Goal: Task Accomplishment & Management: Manage account settings

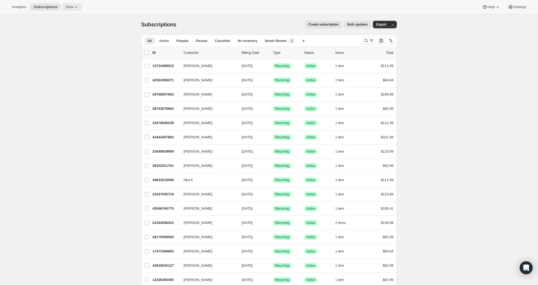
click at [71, 5] on span "Tools" at bounding box center [69, 7] width 8 height 4
click at [65, 36] on span "Bundles" at bounding box center [76, 36] width 48 height 5
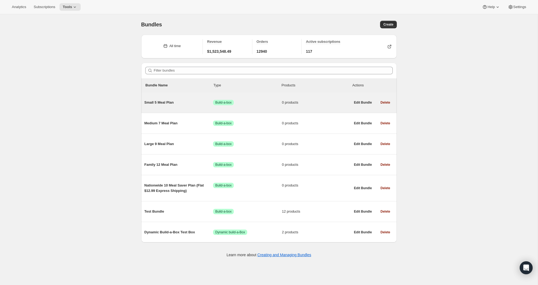
click at [162, 104] on span "Small 5 Meal Plan" at bounding box center [178, 102] width 69 height 5
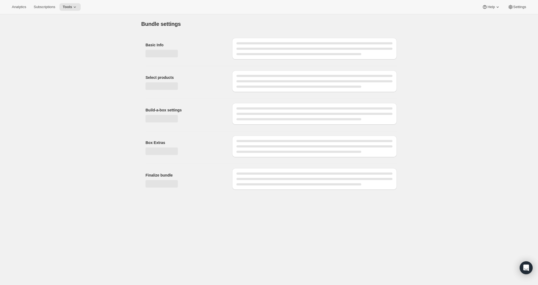
type input "Small 5 Meal Plan"
radio input "true"
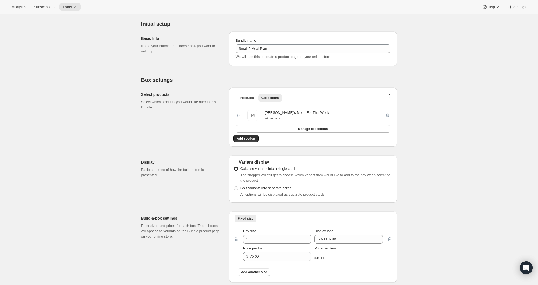
scroll to position [58, 0]
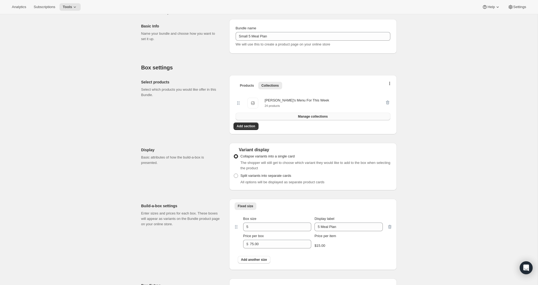
click at [312, 118] on span "Manage collections" at bounding box center [313, 116] width 30 height 4
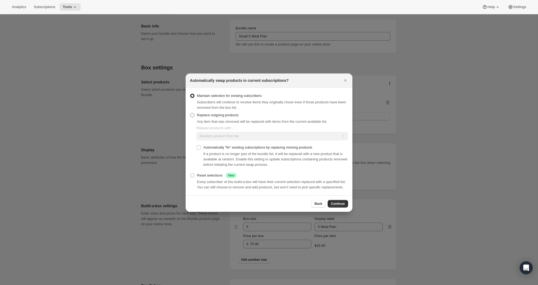
click at [192, 113] on span ":rce:" at bounding box center [192, 115] width 4 height 4
click at [190, 113] on input "Replace outgoing products" at bounding box center [190, 113] width 0 height 0
radio input "true"
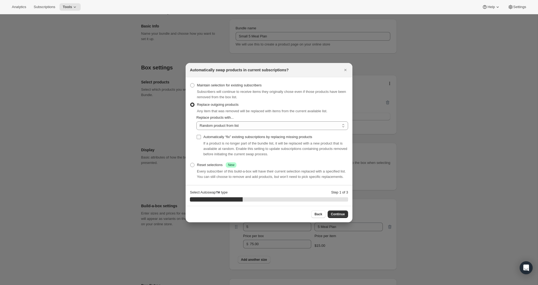
click at [198, 135] on input "Automatically “fix” existing subscriptions by replacing missing products" at bounding box center [199, 137] width 4 height 4
checkbox input "true"
click at [219, 124] on select "Random product from list Based on position within collection Matching product t…" at bounding box center [272, 125] width 152 height 9
select select "selection"
click at [196, 121] on select "Random product from list Based on position within collection Matching product t…" at bounding box center [272, 125] width 152 height 9
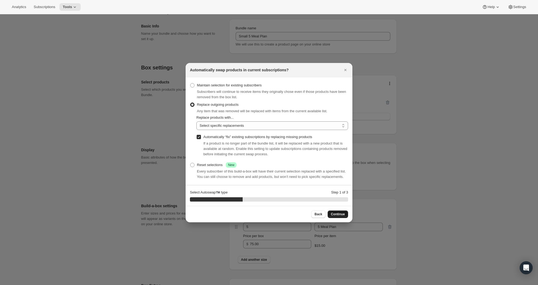
click at [338, 216] on span "Continue" at bounding box center [338, 214] width 14 height 4
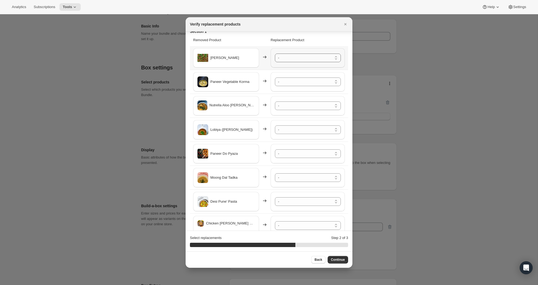
scroll to position [9, 0]
click at [299, 57] on select "- Dal Makhani - Default Title Matar Paneer - Default Title Bund Gobhi Aloo ([PE…" at bounding box center [308, 56] width 66 height 9
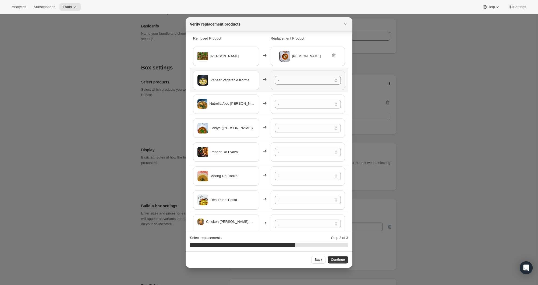
click at [296, 80] on select "- Dal Makhani - Default Title Matar Paneer - Default Title Bund Gobhi Aloo ([PE…" at bounding box center [308, 80] width 66 height 9
click at [296, 105] on select "- Dal Makhani - Default Title Matar Paneer - Default Title Bund Gobhi Aloo ([PE…" at bounding box center [308, 104] width 66 height 9
click at [301, 128] on select "- Dal Makhani - Default Title Matar Paneer - Default Title Bund Gobhi Aloo ([PE…" at bounding box center [308, 128] width 66 height 9
click at [304, 151] on select "- Dal Makhani - Default Title Matar Paneer - Default Title Bund Gobhi Aloo ([PE…" at bounding box center [308, 152] width 66 height 9
click at [303, 174] on select "- Dal Makhani - Default Title Matar Paneer - Default Title Bund Gobhi Aloo ([PE…" at bounding box center [308, 176] width 66 height 9
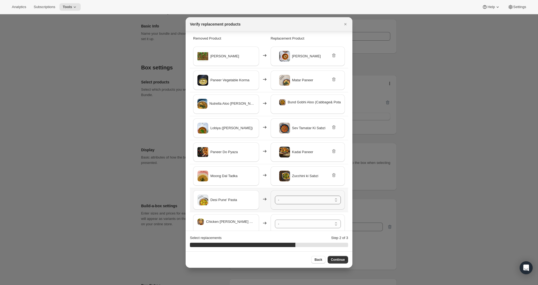
click at [300, 198] on select "- Dal Makhani - Default Title Matar Paneer - Default Title Bund Gobhi Aloo ([PE…" at bounding box center [308, 199] width 66 height 9
click at [300, 221] on select "- Dal Makhani - Default Title Matar Paneer - Default Title Bund Gobhi Aloo ([PE…" at bounding box center [308, 223] width 66 height 9
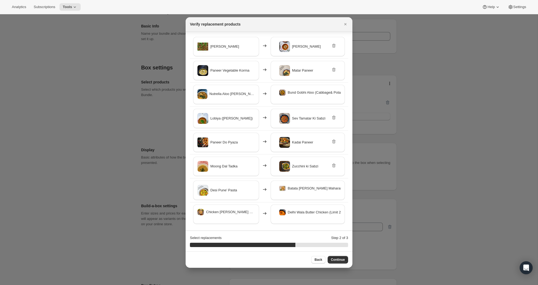
click at [345, 260] on button "Continue" at bounding box center [337, 260] width 20 height 8
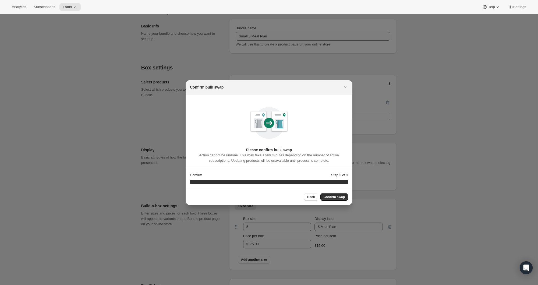
scroll to position [0, 0]
click at [332, 197] on span "Confirm swap" at bounding box center [333, 197] width 21 height 4
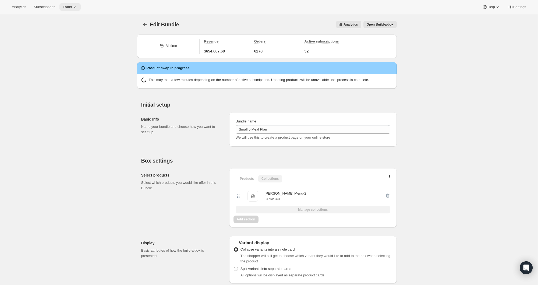
click at [76, 7] on icon at bounding box center [74, 6] width 5 height 5
click at [60, 38] on span "Bundles" at bounding box center [57, 36] width 13 height 4
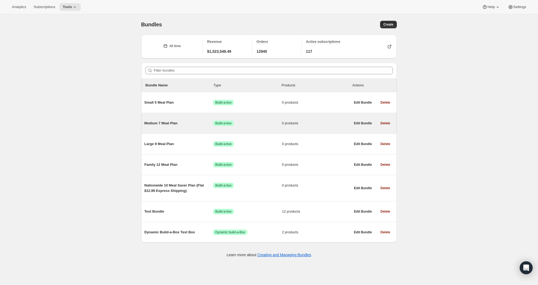
click at [159, 122] on span "Medium 7 Meal Plan" at bounding box center [178, 122] width 69 height 5
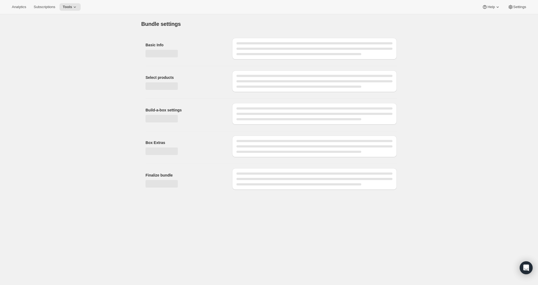
type input "Medium 7 Meal Plan"
radio input "true"
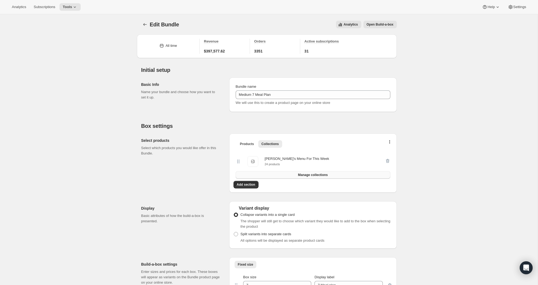
click at [323, 174] on span "Manage collections" at bounding box center [313, 175] width 30 height 4
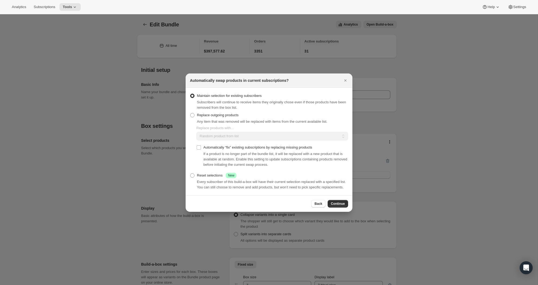
click at [206, 113] on span "Replace outgoing products" at bounding box center [218, 115] width 42 height 4
click at [190, 113] on input "Replace outgoing products" at bounding box center [190, 113] width 0 height 0
radio input "true"
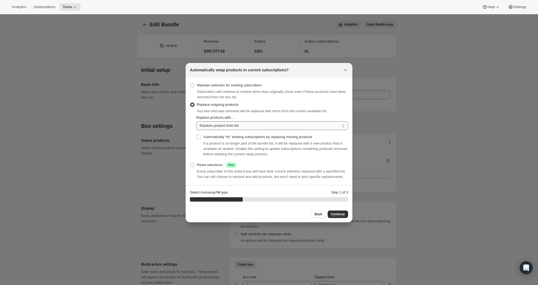
click at [212, 124] on select "Random product from list Based on position within collection Matching product t…" at bounding box center [272, 125] width 152 height 9
select select "selection"
click at [196, 121] on select "Random product from list Based on position within collection Matching product t…" at bounding box center [272, 125] width 152 height 9
drag, startPoint x: 201, startPoint y: 134, endPoint x: 201, endPoint y: 137, distance: 3.3
click at [200, 135] on input "Automatically “fix” existing subscriptions by replacing missing products" at bounding box center [199, 137] width 4 height 4
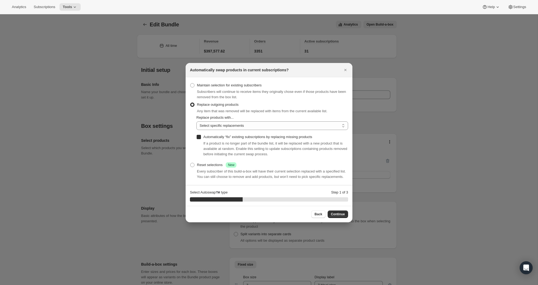
checkbox input "true"
click at [338, 216] on span "Continue" at bounding box center [338, 214] width 14 height 4
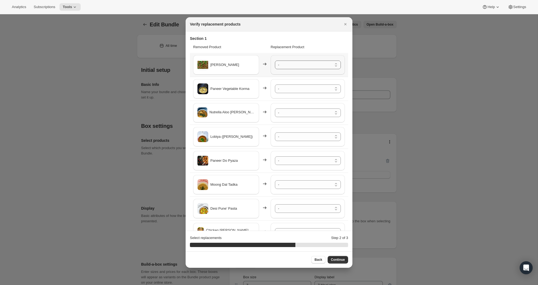
click at [296, 60] on select "- Dal Makhani - Default Title Matar Paneer - Default Title Bund Gobhi Aloo ([PE…" at bounding box center [308, 64] width 66 height 9
click at [294, 89] on select "- Dal Makhani - Default Title Matar Paneer - Default Title Bund Gobhi Aloo ([PE…" at bounding box center [308, 88] width 66 height 9
click at [299, 134] on select "- Dal Makhani - Default Title Matar Paneer - Default Title Bund Gobhi Aloo ([PE…" at bounding box center [308, 136] width 66 height 9
click at [306, 158] on select "- Dal Makhani - Default Title Matar Paneer - Default Title Bund Gobhi Aloo ([PE…" at bounding box center [308, 160] width 66 height 9
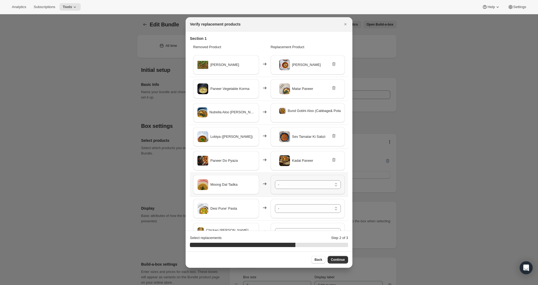
click at [307, 179] on div "- Dal Makhani - Default Title Matar Paneer - Default Title Bund Gobhi Aloo ([PE…" at bounding box center [307, 184] width 74 height 19
click at [308, 183] on select "- Dal Makhani - Default Title Matar Paneer - Default Title Bund Gobhi Aloo ([PE…" at bounding box center [308, 184] width 66 height 9
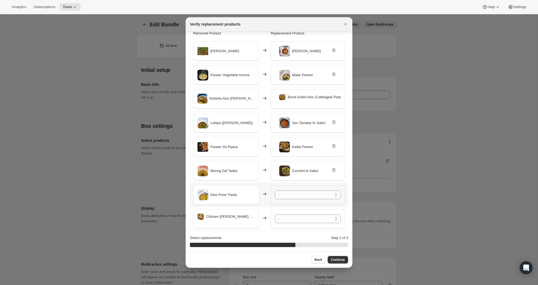
scroll to position [18, 0]
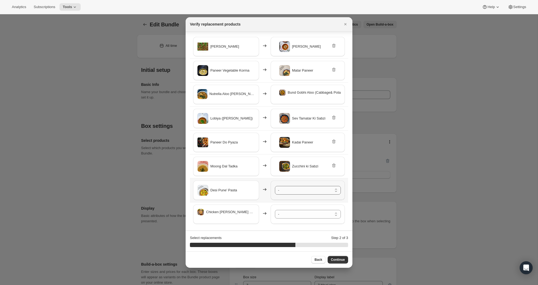
click at [306, 188] on select "- Dal Makhani - Default Title Matar Paneer - Default Title Bund Gobhi Aloo ([PE…" at bounding box center [308, 190] width 66 height 9
click at [299, 210] on select "- Dal Makhani - Default Title Matar Paneer - Default Title Bund Gobhi Aloo ([PE…" at bounding box center [308, 214] width 66 height 9
click at [344, 260] on span "Continue" at bounding box center [338, 259] width 14 height 4
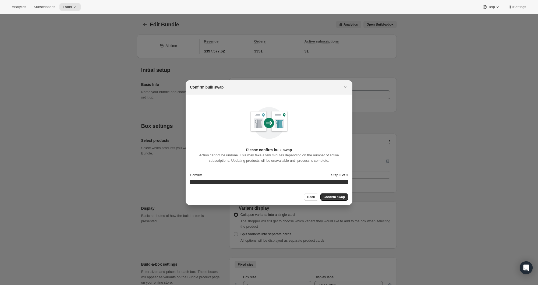
scroll to position [0, 0]
click at [340, 194] on button "Confirm swap" at bounding box center [334, 197] width 28 height 8
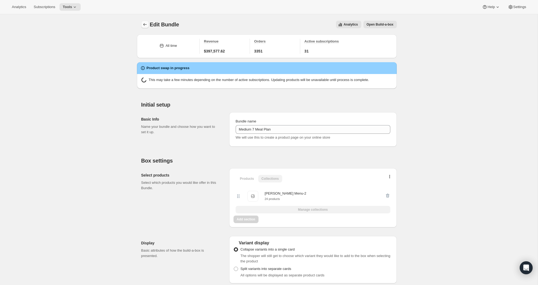
click at [143, 25] on icon "Bundles" at bounding box center [144, 24] width 5 height 5
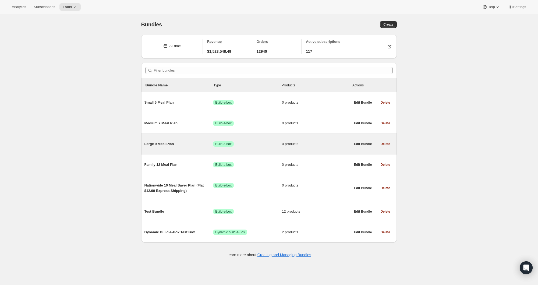
click at [175, 143] on span "Large 9 Meal Plan" at bounding box center [178, 143] width 69 height 5
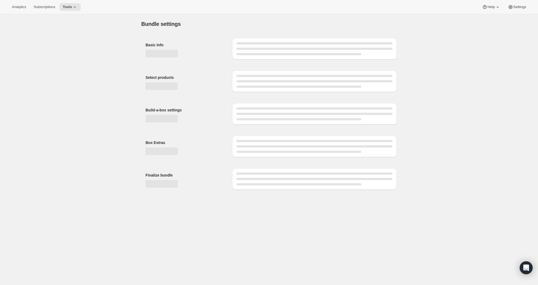
type input "Large 9 Meal Plan"
radio input "true"
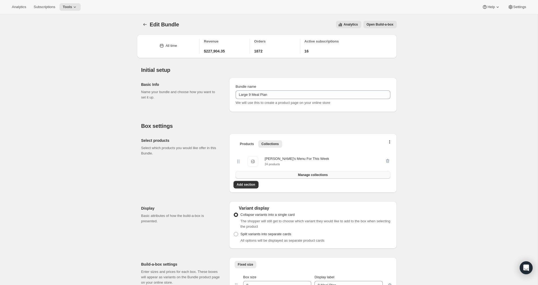
click at [315, 175] on span "Manage collections" at bounding box center [313, 175] width 30 height 4
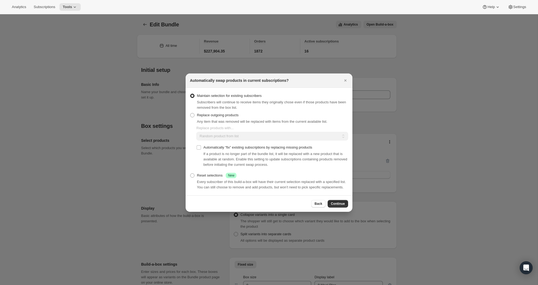
drag, startPoint x: 224, startPoint y: 112, endPoint x: 227, endPoint y: 117, distance: 6.4
click at [226, 113] on span "Replace outgoing products" at bounding box center [218, 115] width 42 height 4
click at [194, 113] on span ":ro1:" at bounding box center [192, 115] width 4 height 4
click at [190, 113] on input "Replace outgoing products" at bounding box center [190, 113] width 0 height 0
radio input "true"
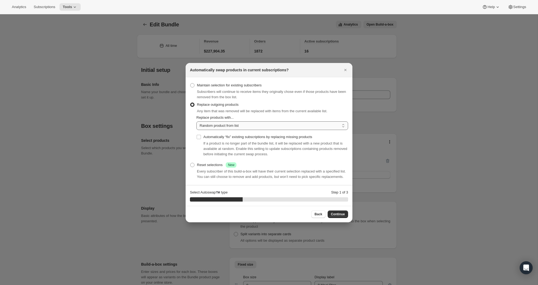
click at [225, 122] on select "Random product from list Based on position within collection Matching product t…" at bounding box center [272, 125] width 152 height 9
select select "selection"
click at [196, 121] on select "Random product from list Based on position within collection Matching product t…" at bounding box center [272, 125] width 152 height 9
click at [198, 135] on input "Automatically “fix” existing subscriptions by replacing missing products" at bounding box center [199, 137] width 4 height 4
checkbox input "true"
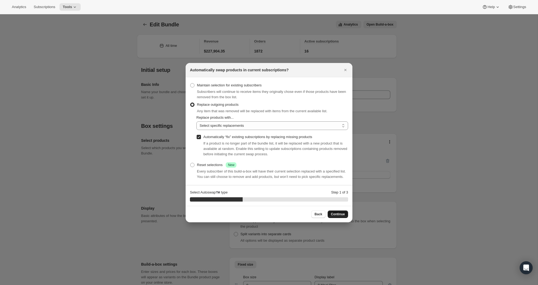
click at [332, 216] on span "Continue" at bounding box center [338, 214] width 14 height 4
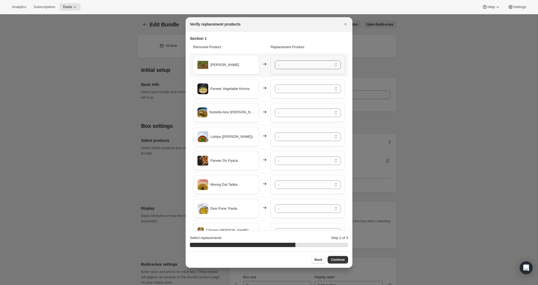
click at [318, 64] on select "- Dal Makhani - Default Title Matar Paneer - Default Title Bund Gobhi Aloo ([PE…" at bounding box center [308, 64] width 66 height 9
click at [275, 60] on select "- Dal Makhani - Default Title Matar Paneer - Default Title Bund Gobhi Aloo ([PE…" at bounding box center [308, 64] width 66 height 9
click at [318, 64] on select "- Dal Makhani - Default Title Matar Paneer - Default Title Bund Gobhi Aloo ([PE…" at bounding box center [308, 64] width 66 height 9
drag, startPoint x: 318, startPoint y: 64, endPoint x: 313, endPoint y: 91, distance: 27.7
click at [314, 85] on div "- Dal Makhani - Default Title Matar Paneer - Default Title Bund Gobhi Aloo ([PE…" at bounding box center [307, 88] width 74 height 19
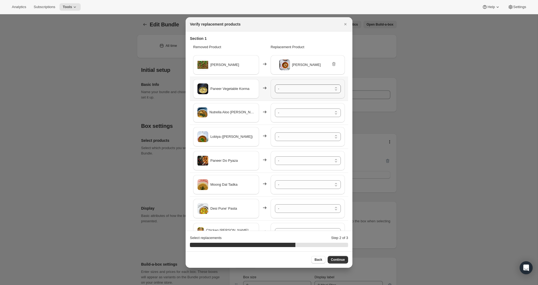
click at [312, 88] on select "- Dal Makhani - Default Title Matar Paneer - Default Title Bund Gobhi Aloo ([PE…" at bounding box center [308, 88] width 66 height 9
click at [306, 114] on select "- Dal Makhani - Default Title Matar Paneer - Default Title Bund Gobhi Aloo ([PE…" at bounding box center [308, 112] width 66 height 9
click at [302, 134] on select "- Dal Makhani - Default Title Matar Paneer - Default Title Bund Gobhi Aloo ([PE…" at bounding box center [308, 136] width 66 height 9
click at [304, 159] on select "- Dal Makhani - Default Title Matar Paneer - Default Title Bund Gobhi Aloo ([PE…" at bounding box center [308, 160] width 66 height 9
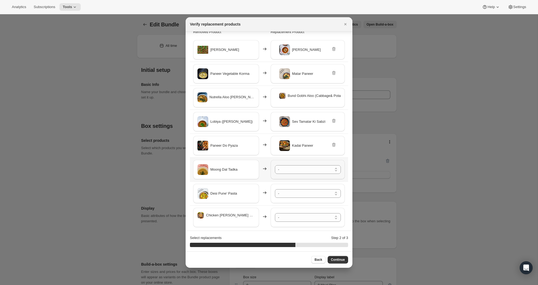
scroll to position [18, 0]
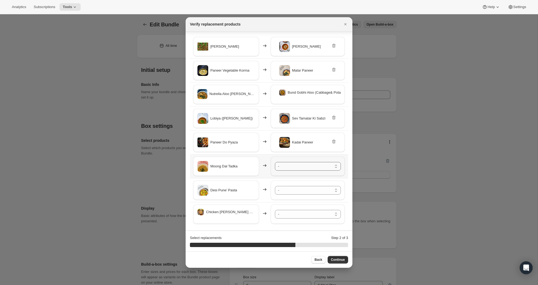
click at [289, 167] on select "- Dal Makhani - Default Title Matar Paneer - Default Title Bund Gobhi Aloo ([PE…" at bounding box center [308, 166] width 66 height 9
click at [292, 187] on select "- Dal Makhani - Default Title Matar Paneer - Default Title Bund Gobhi Aloo ([PE…" at bounding box center [308, 190] width 66 height 9
click at [295, 213] on select "- Dal Makhani - Default Title Matar Paneer - Default Title Bund Gobhi Aloo ([PE…" at bounding box center [308, 214] width 66 height 9
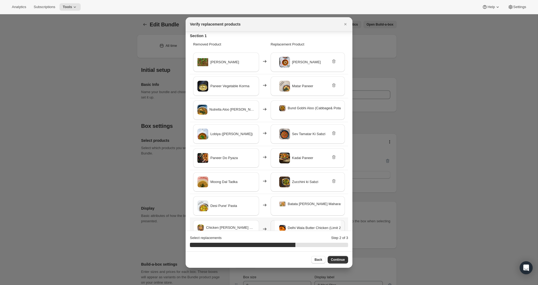
scroll to position [4, 0]
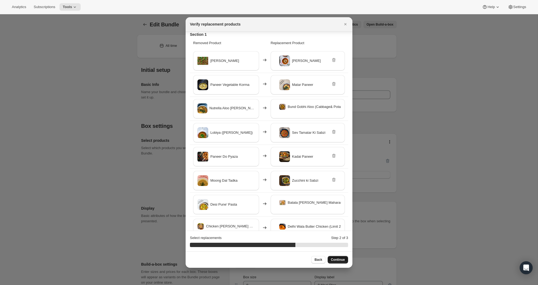
click at [336, 261] on span "Continue" at bounding box center [338, 259] width 14 height 4
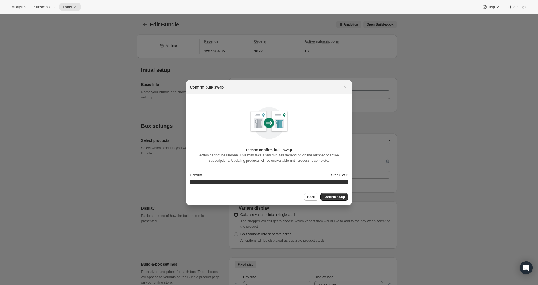
scroll to position [0, 0]
click at [334, 197] on span "Confirm swap" at bounding box center [333, 197] width 21 height 4
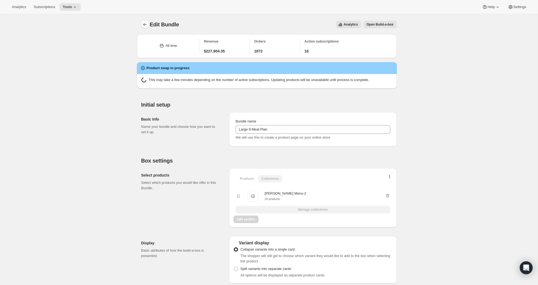
click at [143, 24] on icon "Bundles" at bounding box center [144, 24] width 5 height 5
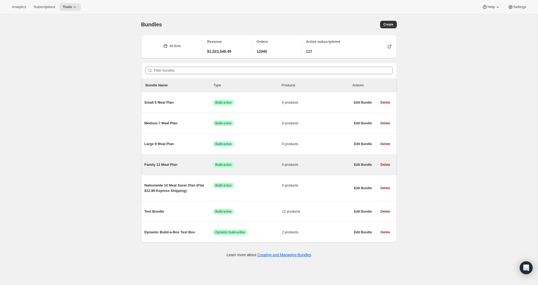
click at [173, 165] on span "Family 12 Meal Plan" at bounding box center [178, 164] width 69 height 5
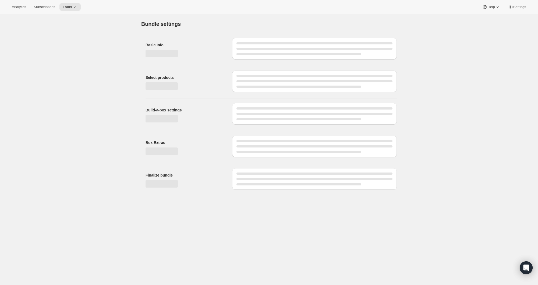
type input "Family 12 Meal Plan"
radio input "true"
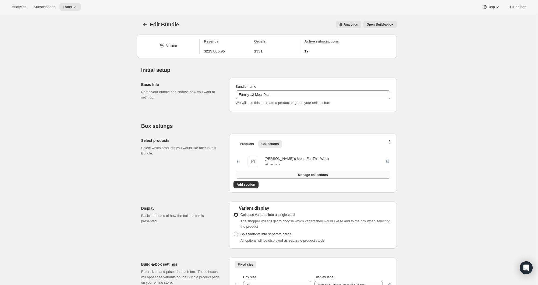
click at [308, 174] on span "Manage collections" at bounding box center [313, 175] width 30 height 4
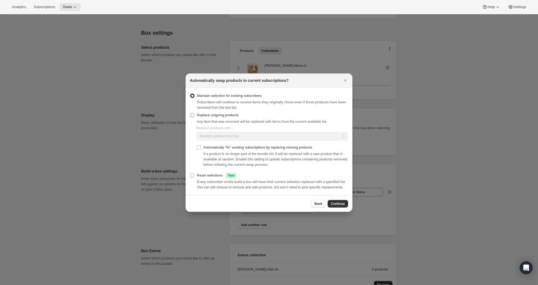
click at [191, 113] on span ":rtq:" at bounding box center [192, 115] width 4 height 4
click at [190, 113] on input "Replace outgoing products" at bounding box center [190, 113] width 0 height 0
radio input "true"
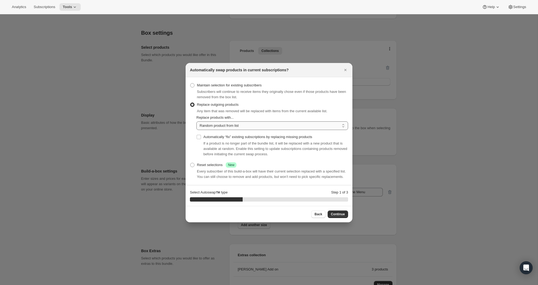
click at [202, 126] on select "Random product from list Based on position within collection Matching product t…" at bounding box center [272, 125] width 152 height 9
select select "selection"
click at [196, 121] on select "Random product from list Based on position within collection Matching product t…" at bounding box center [272, 125] width 152 height 9
click at [199, 135] on input "Automatically “fix” existing subscriptions by replacing missing products" at bounding box center [199, 137] width 4 height 4
checkbox input "true"
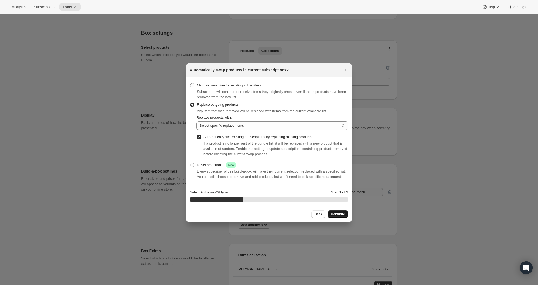
click at [336, 216] on span "Continue" at bounding box center [338, 214] width 14 height 4
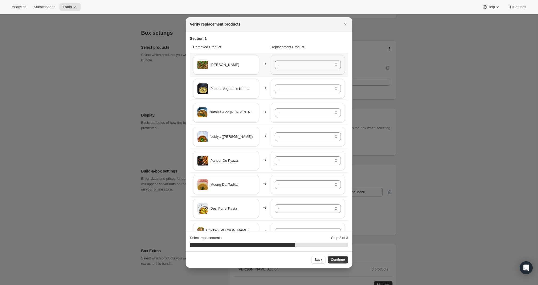
click at [301, 67] on select "- Dal Makhani - Default Title Matar Paneer - Default Title Bund Gobhi Aloo ([PE…" at bounding box center [308, 64] width 66 height 9
click at [301, 86] on select "- Dal Makhani - Default Title Matar Paneer - Default Title Bund Gobhi Aloo ([PE…" at bounding box center [308, 88] width 66 height 9
click at [300, 114] on select "- Dal Makhani - Default Title Matar Paneer - Default Title Bund Gobhi Aloo ([PE…" at bounding box center [308, 112] width 66 height 9
click at [293, 137] on select "- Dal Makhani - Default Title Matar Paneer - Default Title Bund Gobhi Aloo ([PE…" at bounding box center [308, 136] width 66 height 9
click at [296, 161] on select "- Dal Makhani - Default Title Matar Paneer - Default Title Bund Gobhi Aloo ([PE…" at bounding box center [308, 160] width 66 height 9
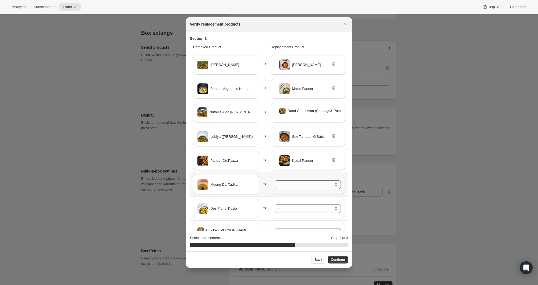
click at [293, 184] on select "- Dal Makhani - Default Title Matar Paneer - Default Title Bund Gobhi Aloo ([PE…" at bounding box center [308, 184] width 66 height 9
click at [298, 206] on select "- Dal Makhani - Default Title Matar Paneer - Default Title Bund Gobhi Aloo ([PE…" at bounding box center [308, 208] width 66 height 9
click at [299, 228] on select "- Dal Makhani - Default Title Matar Paneer - Default Title Bund Gobhi Aloo ([PE…" at bounding box center [308, 232] width 66 height 9
click at [330, 259] on button "Continue" at bounding box center [337, 260] width 20 height 8
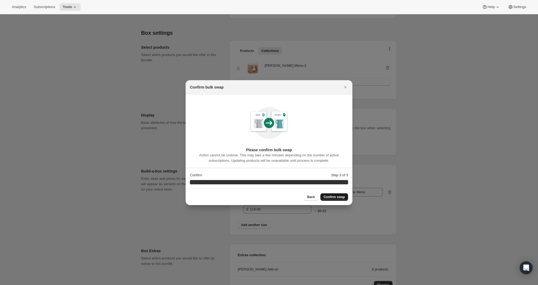
click at [334, 196] on span "Confirm swap" at bounding box center [333, 197] width 21 height 4
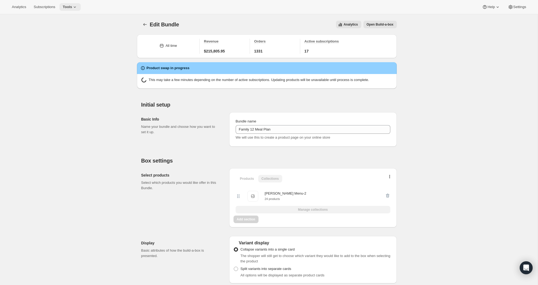
click at [80, 7] on button "Tools" at bounding box center [69, 7] width 21 height 8
click at [81, 7] on button "Tools" at bounding box center [69, 7] width 21 height 8
drag, startPoint x: 119, startPoint y: 86, endPoint x: 131, endPoint y: 35, distance: 52.4
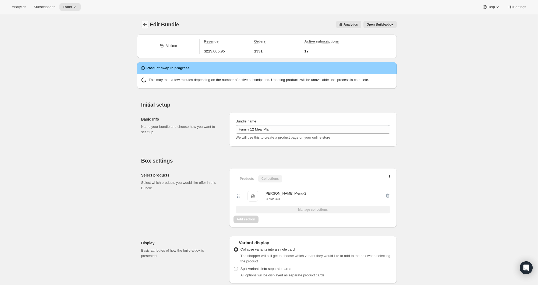
click at [146, 24] on icon "Bundles" at bounding box center [144, 24] width 5 height 5
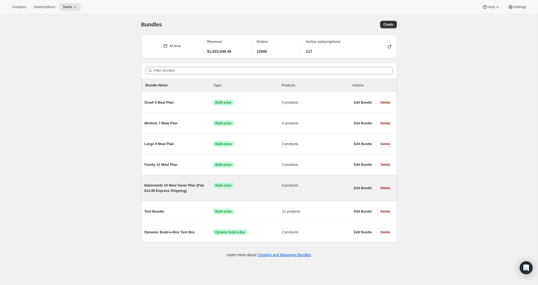
click at [162, 189] on span "Nationwide 10 Meal Saver Plan (Flat $12.99 Express Shipping)" at bounding box center [178, 188] width 69 height 11
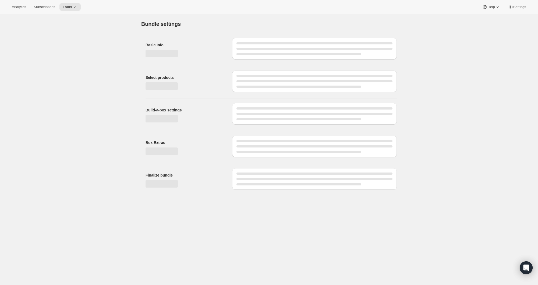
type input "Nationwide 10 Meal Saver Plan (Flat $12.99 Express Shipping)"
radio input "true"
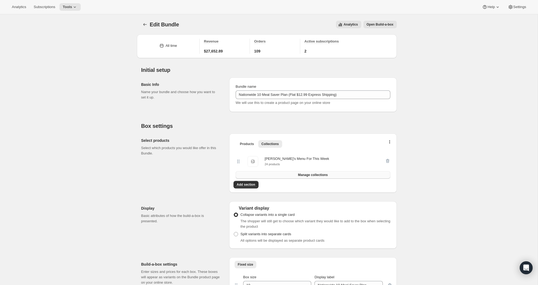
click at [319, 176] on span "Manage collections" at bounding box center [313, 175] width 30 height 4
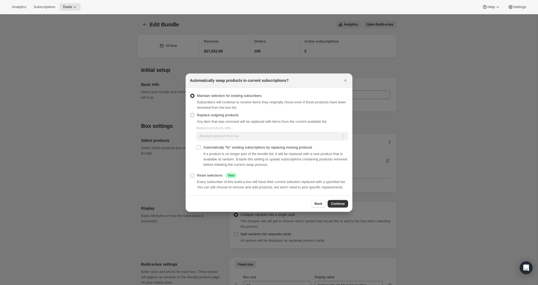
click at [195, 112] on label "Replace outgoing products" at bounding box center [214, 115] width 49 height 8
click at [190, 113] on input "Replace outgoing products" at bounding box center [190, 113] width 0 height 0
radio input "true"
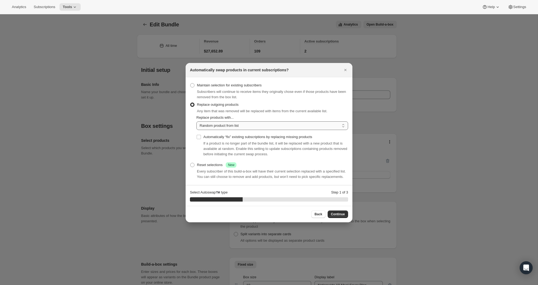
click at [226, 121] on select "Random product from list Based on position within collection Matching product t…" at bounding box center [272, 125] width 152 height 9
select select "selection"
click at [196, 121] on select "Random product from list Based on position within collection Matching product t…" at bounding box center [272, 125] width 152 height 9
click at [199, 135] on input "Automatically “fix” existing subscriptions by replacing missing products" at bounding box center [199, 137] width 4 height 4
checkbox input "true"
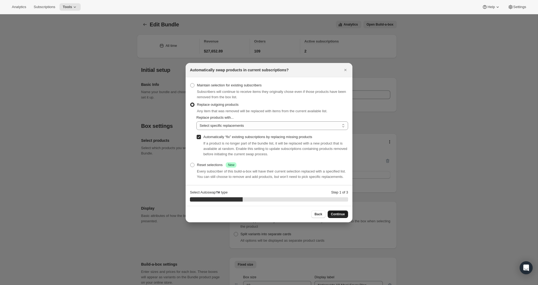
click at [341, 216] on span "Continue" at bounding box center [338, 214] width 14 height 4
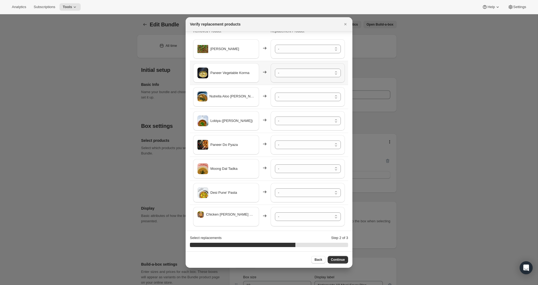
scroll to position [18, 0]
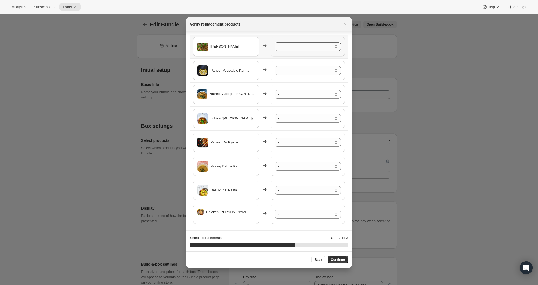
click at [282, 44] on select "- Dal Makhani - Default Title Matar Paneer - Default Title Bund Gobhi Aloo ([PE…" at bounding box center [308, 46] width 66 height 9
click at [290, 68] on select "- Dal Makhani - Default Title Matar Paneer - Default Title Bund Gobhi Aloo ([PE…" at bounding box center [308, 70] width 66 height 9
click at [294, 94] on select "- Dal Makhani - Default Title Matar Paneer - Default Title Bund Gobhi Aloo ([PE…" at bounding box center [308, 94] width 66 height 9
click at [300, 119] on select "- Dal Makhani - Default Title Matar Paneer - Default Title Bund Gobhi Aloo ([PE…" at bounding box center [308, 118] width 66 height 9
click at [302, 143] on select "- Dal Makhani - Default Title Matar Paneer - Default Title Bund Gobhi Aloo ([PE…" at bounding box center [308, 142] width 66 height 9
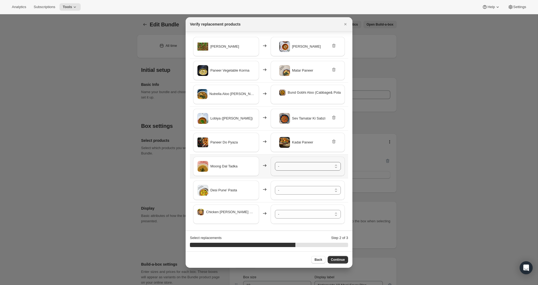
click at [303, 165] on select "- Dal Makhani - Default Title Matar Paneer - Default Title Bund Gobhi Aloo ([PE…" at bounding box center [308, 166] width 66 height 9
click at [304, 192] on select "- Dal Makhani - Default Title Matar Paneer - Default Title Bund Gobhi Aloo ([PE…" at bounding box center [308, 190] width 66 height 9
click at [297, 213] on select "- Dal Makhani - Default Title Matar Paneer - Default Title Bund Gobhi Aloo ([PE…" at bounding box center [308, 214] width 66 height 9
click at [340, 258] on span "Continue" at bounding box center [338, 259] width 14 height 4
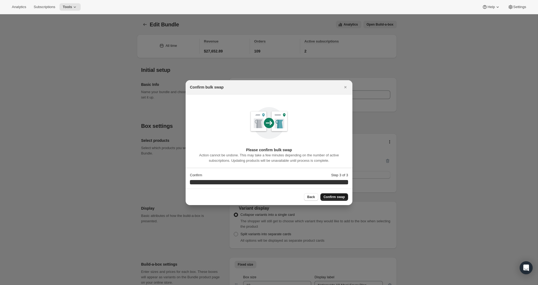
scroll to position [0, 0]
click at [331, 196] on span "Confirm swap" at bounding box center [333, 197] width 21 height 4
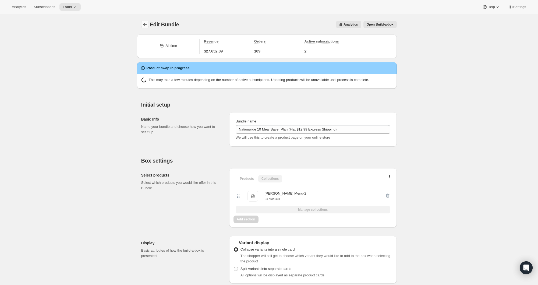
click at [143, 25] on icon "Bundles" at bounding box center [144, 24] width 5 height 5
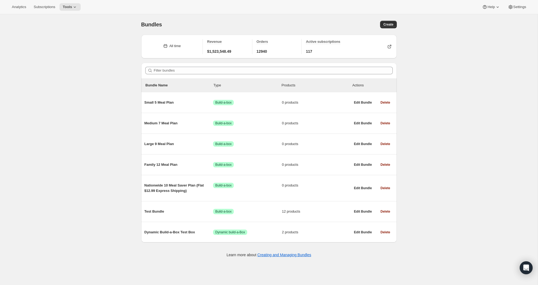
drag, startPoint x: 35, startPoint y: 6, endPoint x: 49, endPoint y: 12, distance: 15.7
click at [35, 6] on span "Subscriptions" at bounding box center [45, 7] width 22 height 4
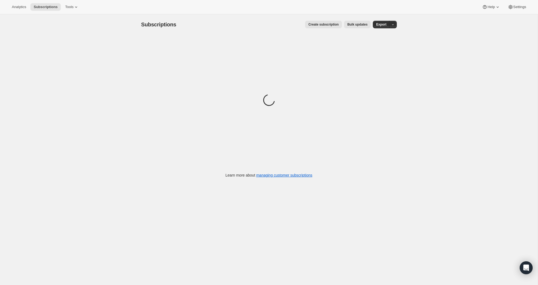
click at [358, 26] on span "Bulk updates" at bounding box center [357, 24] width 20 height 4
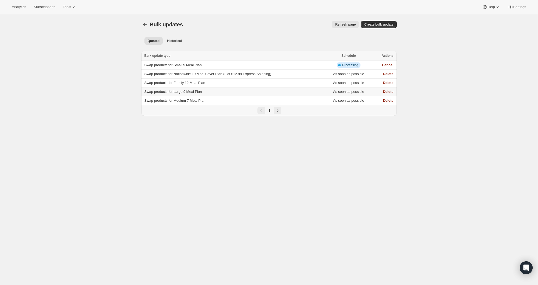
scroll to position [3, 0]
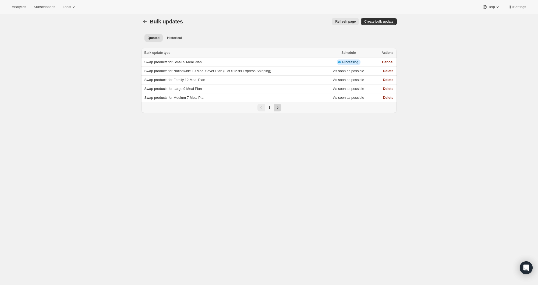
click at [276, 110] on icon "Next" at bounding box center [277, 107] width 5 height 5
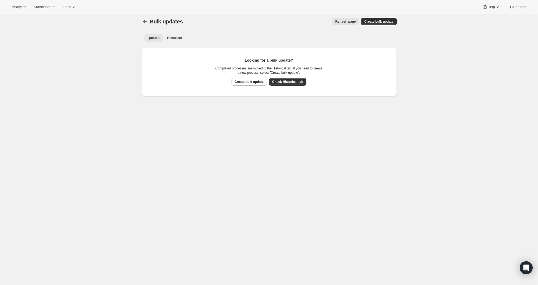
click at [151, 37] on span "Queued" at bounding box center [154, 38] width 12 height 4
click at [145, 20] on icon "Bulk updates" at bounding box center [144, 21] width 5 height 5
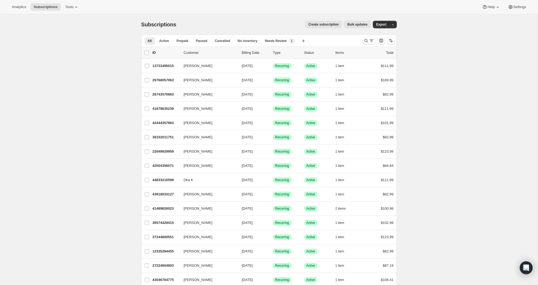
click at [357, 26] on span "Bulk updates" at bounding box center [357, 24] width 20 height 4
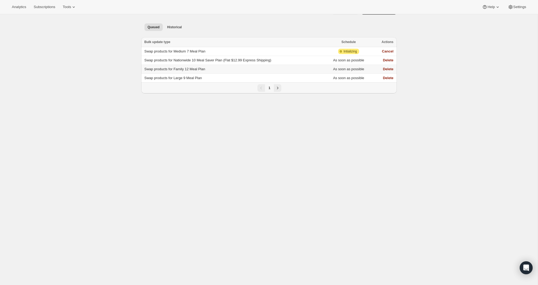
scroll to position [14, 0]
click at [172, 26] on span "Historical" at bounding box center [174, 26] width 15 height 4
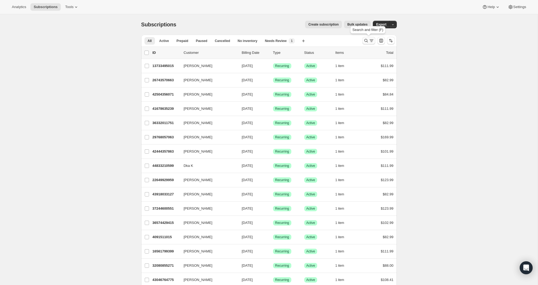
click at [367, 40] on icon "Search and filter results" at bounding box center [365, 40] width 5 height 5
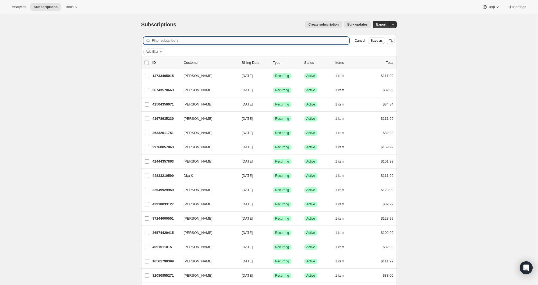
click at [226, 44] on input "Filter subscribers" at bounding box center [250, 41] width 197 height 8
type input "a"
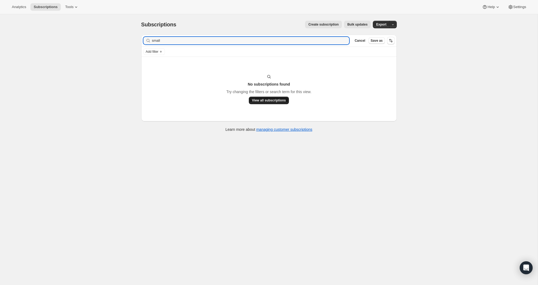
type input "small"
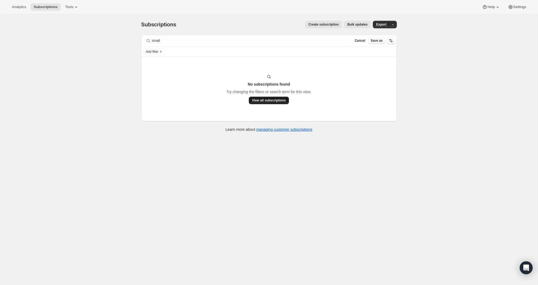
click at [281, 100] on span "View all subscriptions" at bounding box center [269, 100] width 34 height 4
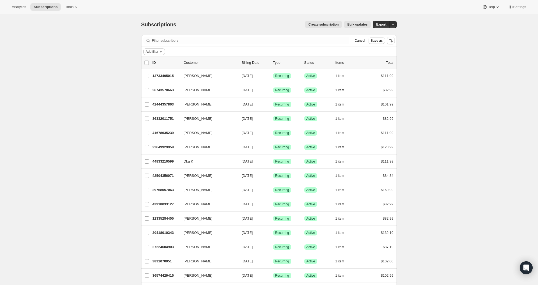
click at [154, 50] on span "Add filter" at bounding box center [152, 51] width 13 height 4
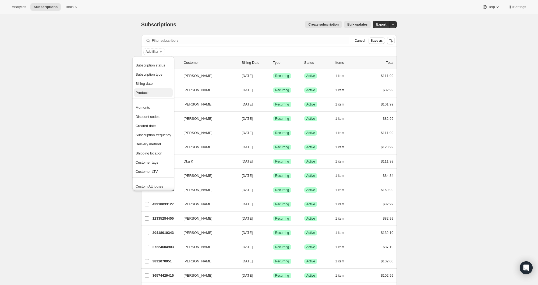
drag, startPoint x: 153, startPoint y: 73, endPoint x: 156, endPoint y: 95, distance: 21.8
click at [156, 95] on ul "Subscription status Subscription type Billing date Products" at bounding box center [153, 79] width 39 height 36
click at [158, 74] on span "Subscription type" at bounding box center [148, 74] width 27 height 4
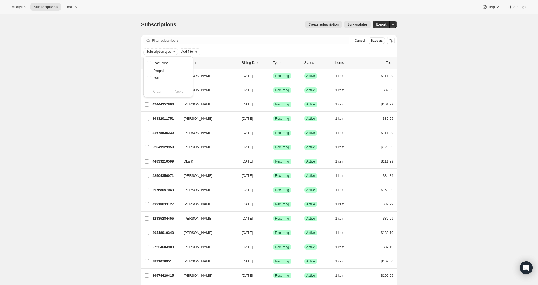
click at [220, 51] on div "Subscription type Add filter" at bounding box center [268, 51] width 251 height 6
click at [163, 50] on icon "Add filter" at bounding box center [161, 51] width 4 height 4
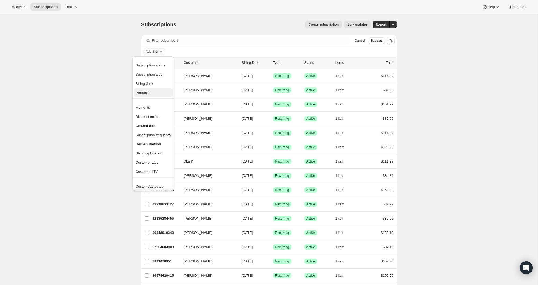
click at [151, 92] on span "Products" at bounding box center [152, 92] width 35 height 5
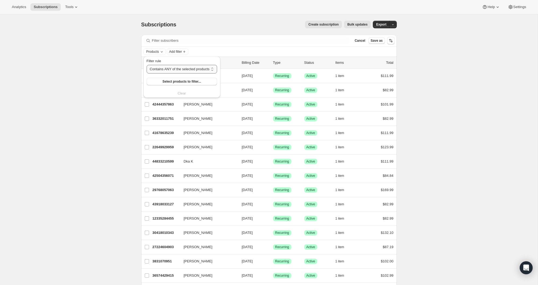
click at [192, 68] on select "Contains ANY of the selected products Contains ALL of the selected products Con…" at bounding box center [182, 69] width 70 height 9
select select "only"
click at [147, 65] on select "Contains ANY of the selected products Contains ALL of the selected products Con…" at bounding box center [182, 69] width 70 height 9
click at [200, 82] on span "Select products to filter..." at bounding box center [182, 81] width 38 height 4
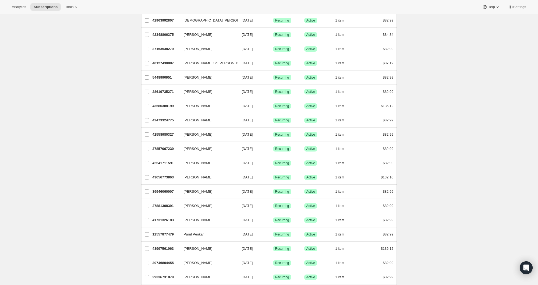
scroll to position [526, 0]
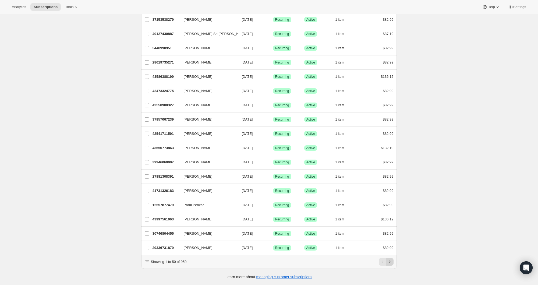
click at [389, 263] on icon "Next" at bounding box center [389, 261] width 5 height 5
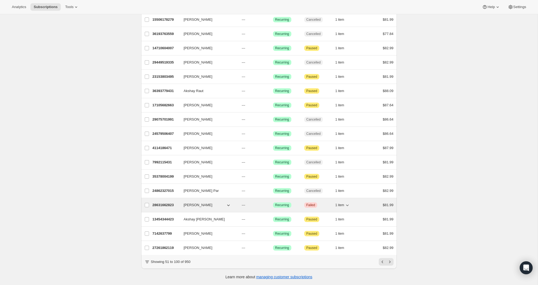
click at [169, 204] on span "28631662823" at bounding box center [163, 205] width 22 height 4
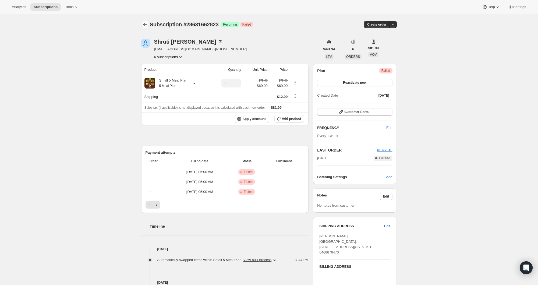
click at [144, 23] on icon "Subscriptions" at bounding box center [144, 24] width 5 height 5
